Goal: Task Accomplishment & Management: Manage account settings

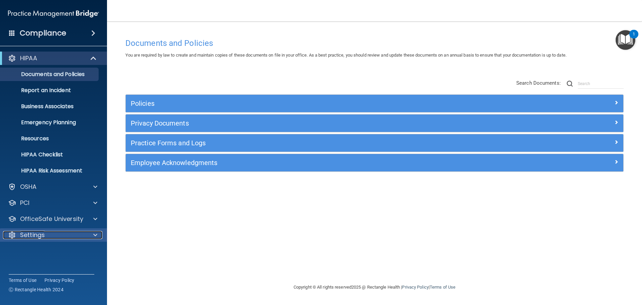
click at [40, 237] on p "Settings" at bounding box center [32, 235] width 25 height 8
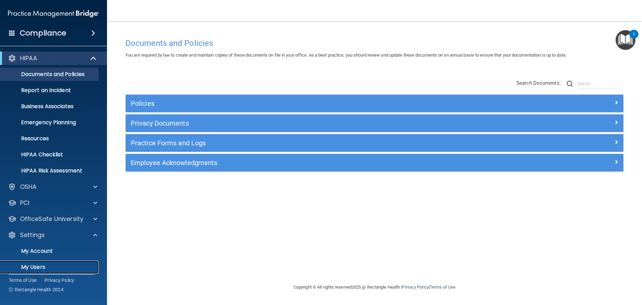
click at [39, 267] on p "My Users" at bounding box center [49, 267] width 91 height 7
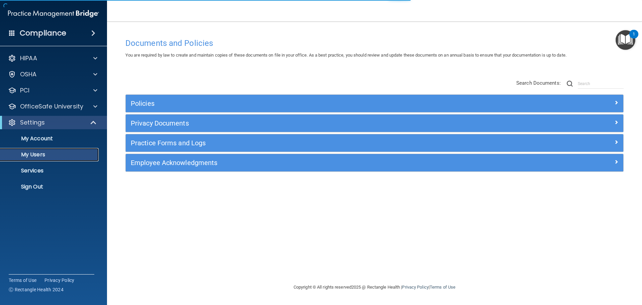
select select "20"
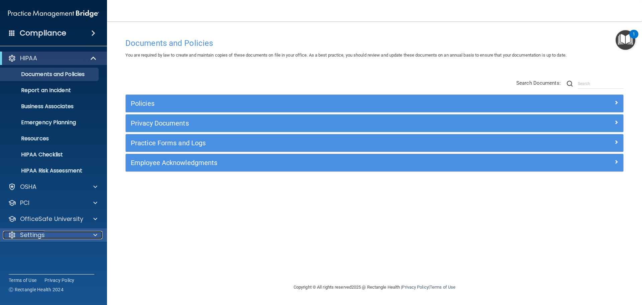
click at [97, 234] on div at bounding box center [94, 235] width 17 height 8
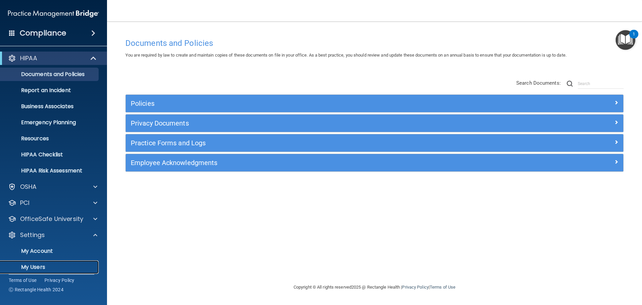
click at [36, 266] on p "My Users" at bounding box center [49, 267] width 91 height 7
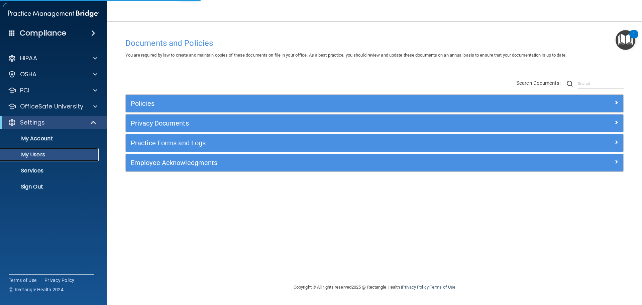
select select "20"
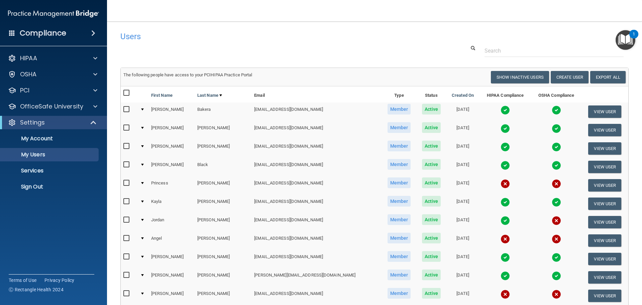
click at [127, 183] on input "checkbox" at bounding box center [127, 182] width 8 height 5
checkbox input "true"
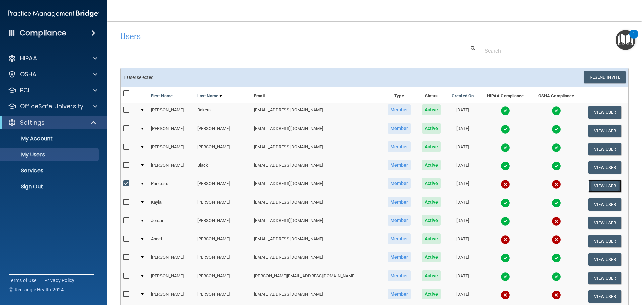
click at [594, 184] on button "View User" at bounding box center [604, 186] width 33 height 12
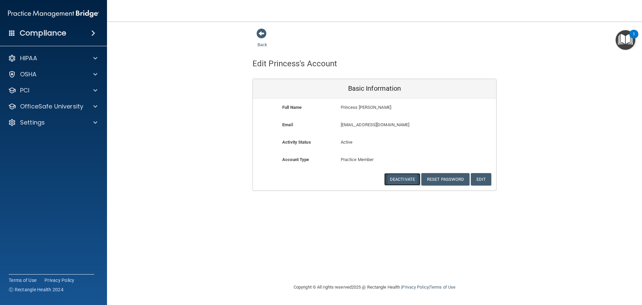
click at [405, 180] on button "Deactivate" at bounding box center [402, 179] width 36 height 12
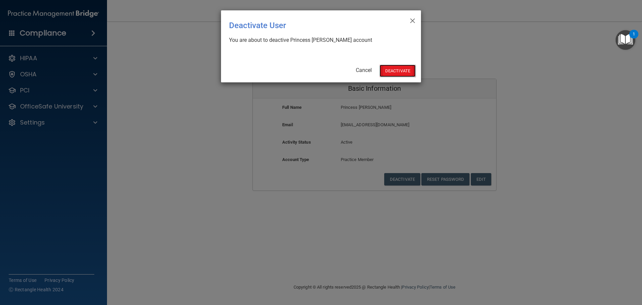
click at [404, 70] on button "Deactivate" at bounding box center [398, 71] width 36 height 12
